Goal: Check status: Check status

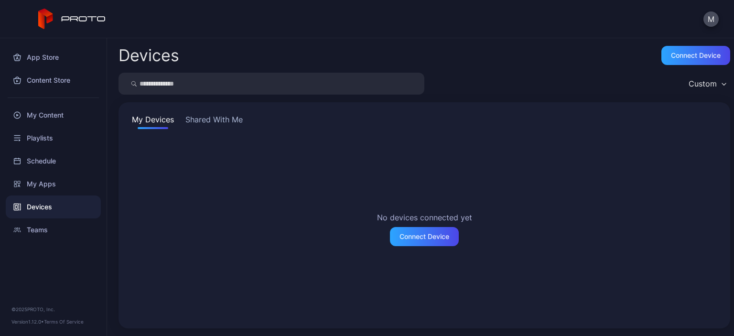
click at [203, 123] on button "Shared With Me" at bounding box center [213, 121] width 61 height 15
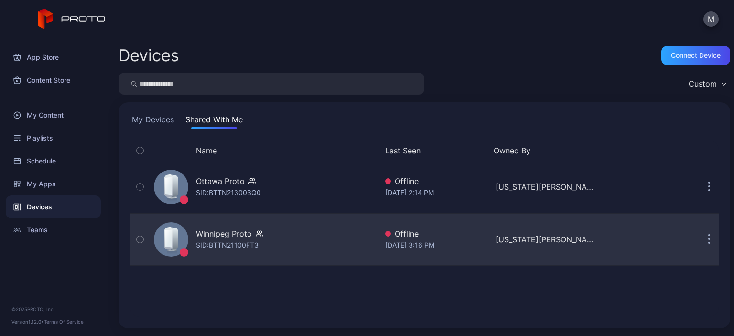
click at [248, 253] on div "Winnipeg Proto SID: BTTN21100FT3" at bounding box center [263, 239] width 227 height 48
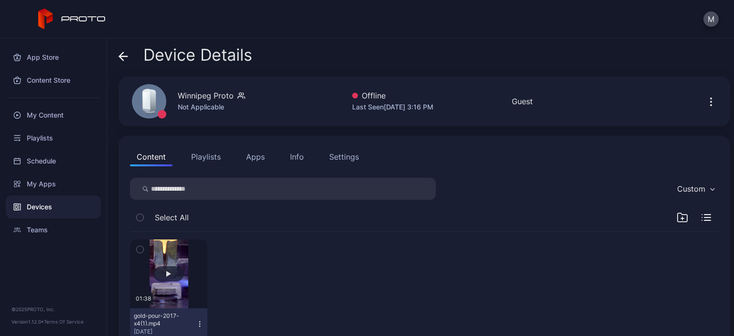
click at [165, 264] on button "button" at bounding box center [168, 273] width 77 height 69
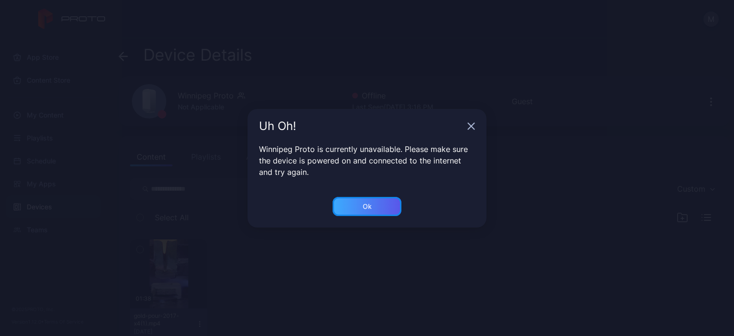
click at [361, 214] on div "Ok" at bounding box center [366, 206] width 69 height 19
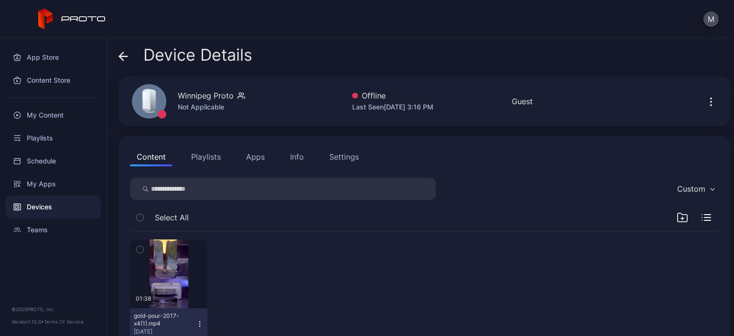
scroll to position [30, 0]
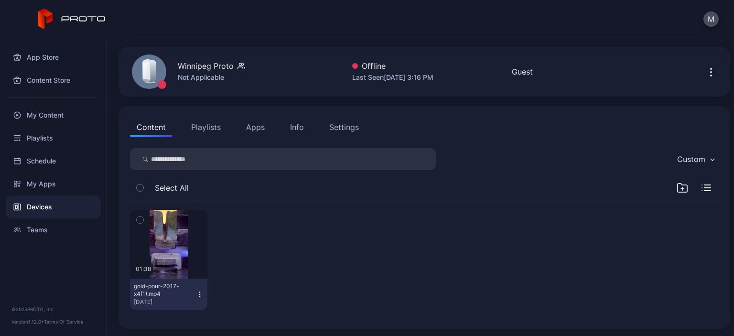
click at [200, 295] on icon "button" at bounding box center [200, 294] width 8 height 8
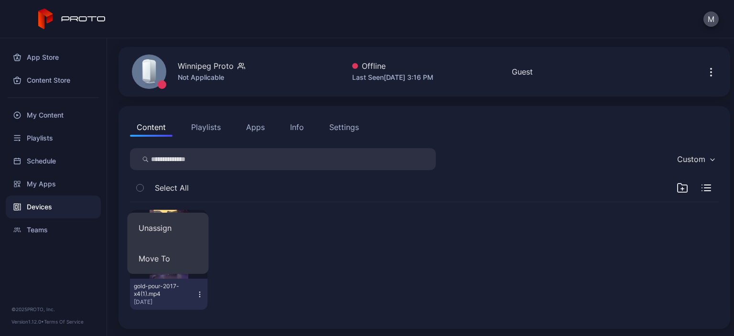
click at [307, 283] on div "01:38 gold-pour-2017-x4(1).mp4 [DATE]" at bounding box center [424, 259] width 588 height 115
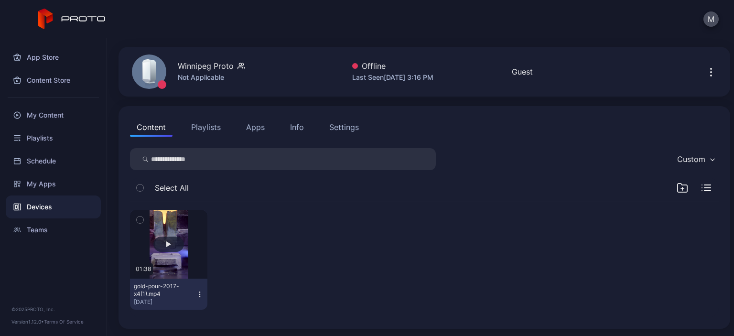
click at [181, 217] on button "button" at bounding box center [168, 244] width 77 height 69
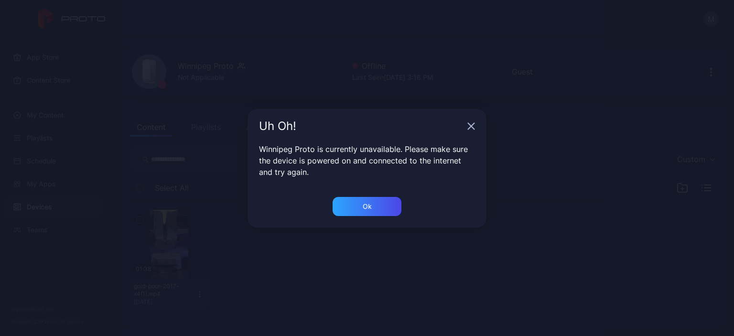
click at [466, 131] on div "Uh Oh!" at bounding box center [366, 126] width 239 height 34
